Goal: Navigation & Orientation: Find specific page/section

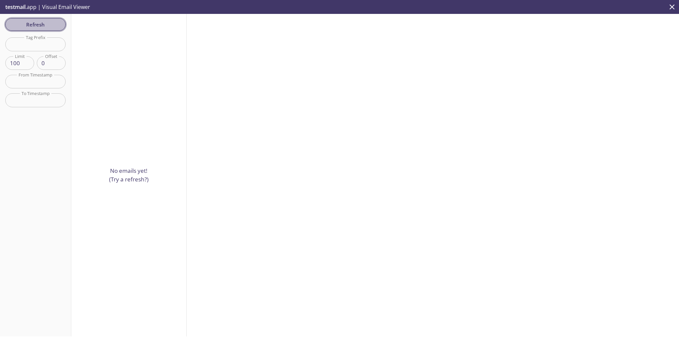
click at [40, 21] on span "Refresh" at bounding box center [36, 24] width 50 height 9
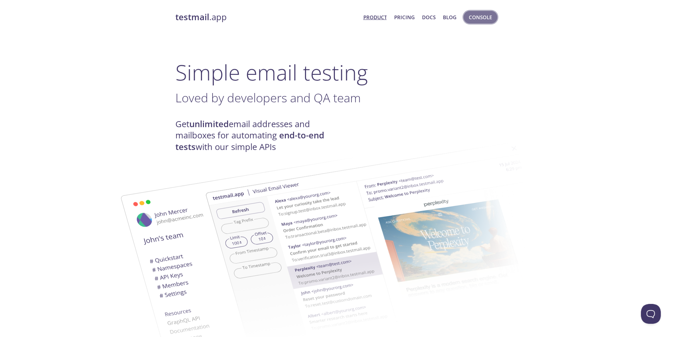
click at [479, 19] on span "Console" at bounding box center [480, 17] width 23 height 9
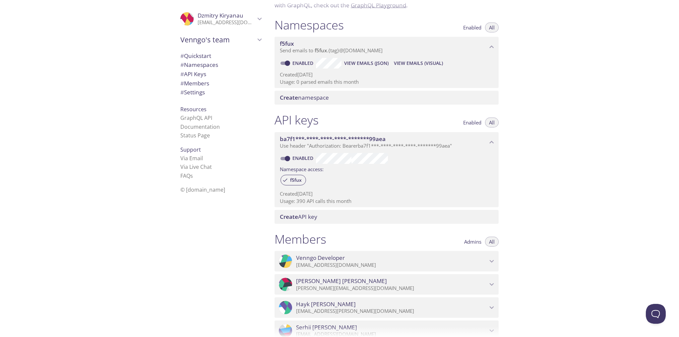
scroll to position [66, 0]
click at [198, 66] on span "# Namespaces" at bounding box center [199, 65] width 38 height 8
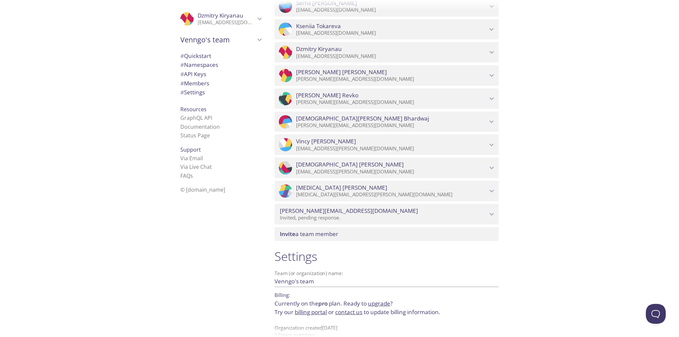
scroll to position [393, 0]
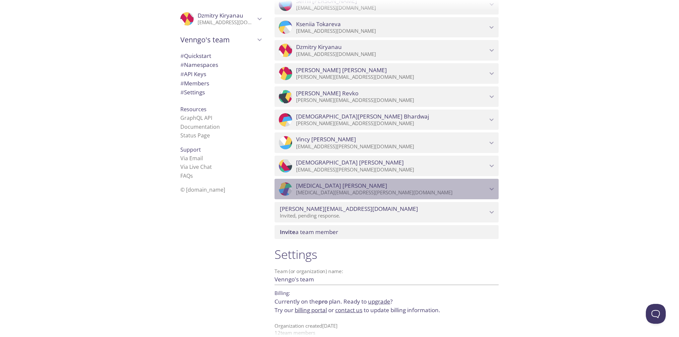
click at [489, 188] on icon "Nikita Patel" at bounding box center [491, 189] width 9 height 9
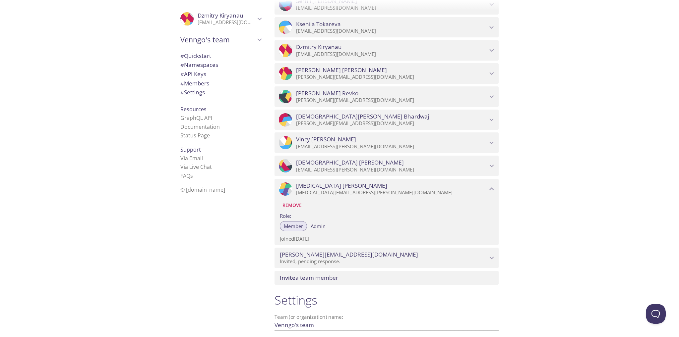
click at [91, 170] on div ".cls-1 { fill: #6d5ca8; } .cls-2 { fill: #3fc191; } .cls-3 { fill: #3b4752; } .…" at bounding box center [134, 168] width 269 height 337
